Goal: Task Accomplishment & Management: Use online tool/utility

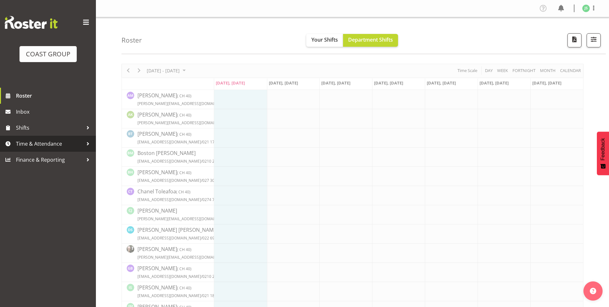
click at [52, 142] on span "Time & Attendance" at bounding box center [49, 144] width 67 height 10
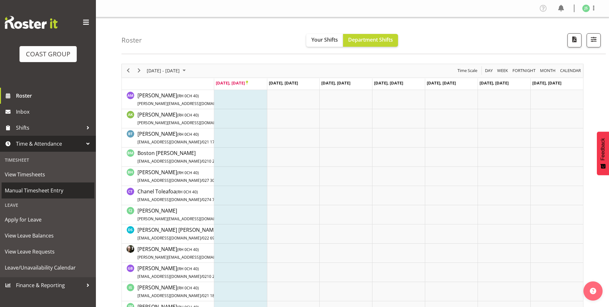
click at [34, 191] on span "Manual Timesheet Entry" at bounding box center [48, 191] width 86 height 10
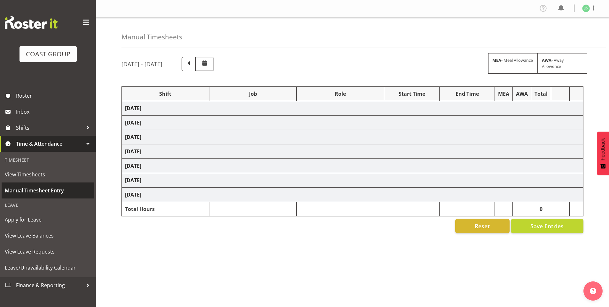
select select "6781"
select select "610"
select select "6781"
select select "610"
select select "6781"
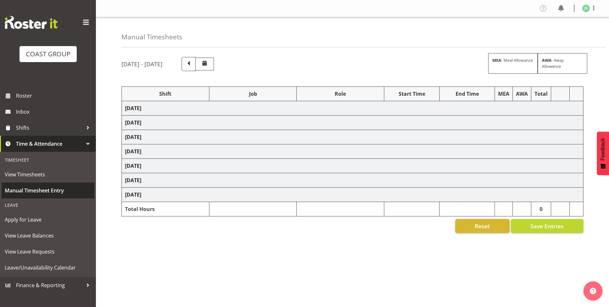
select select "610"
select select "6781"
select select "610"
select select "6781"
select select "610"
